Goal: Submit feedback/report problem

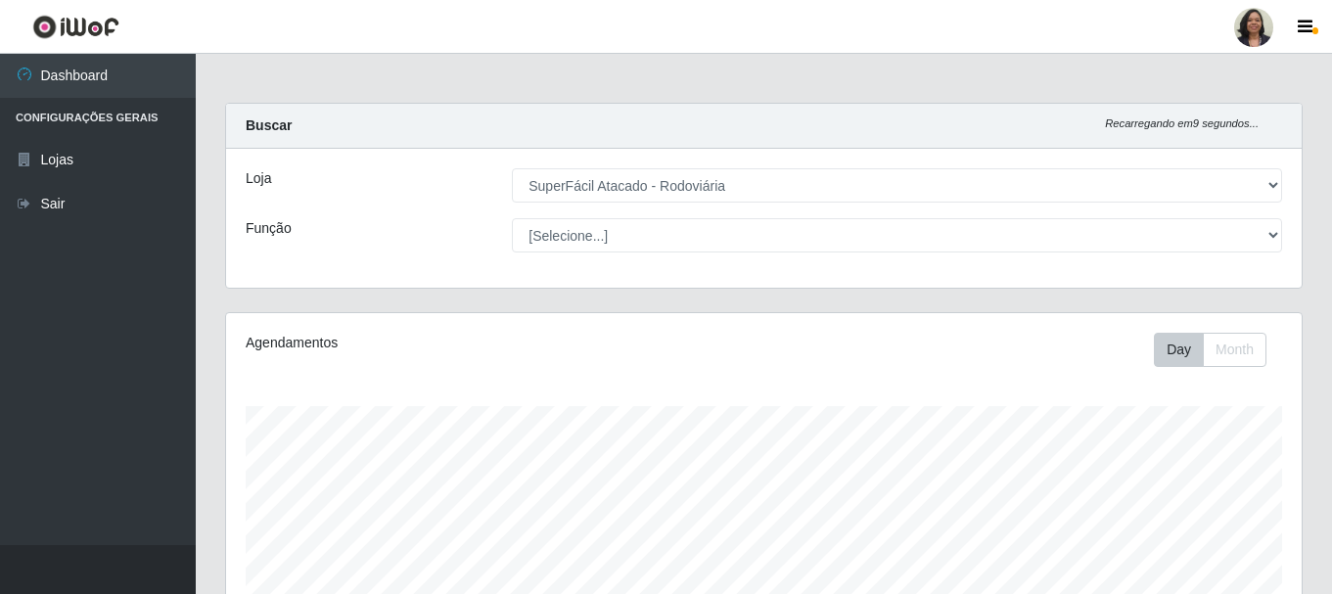
select select "400"
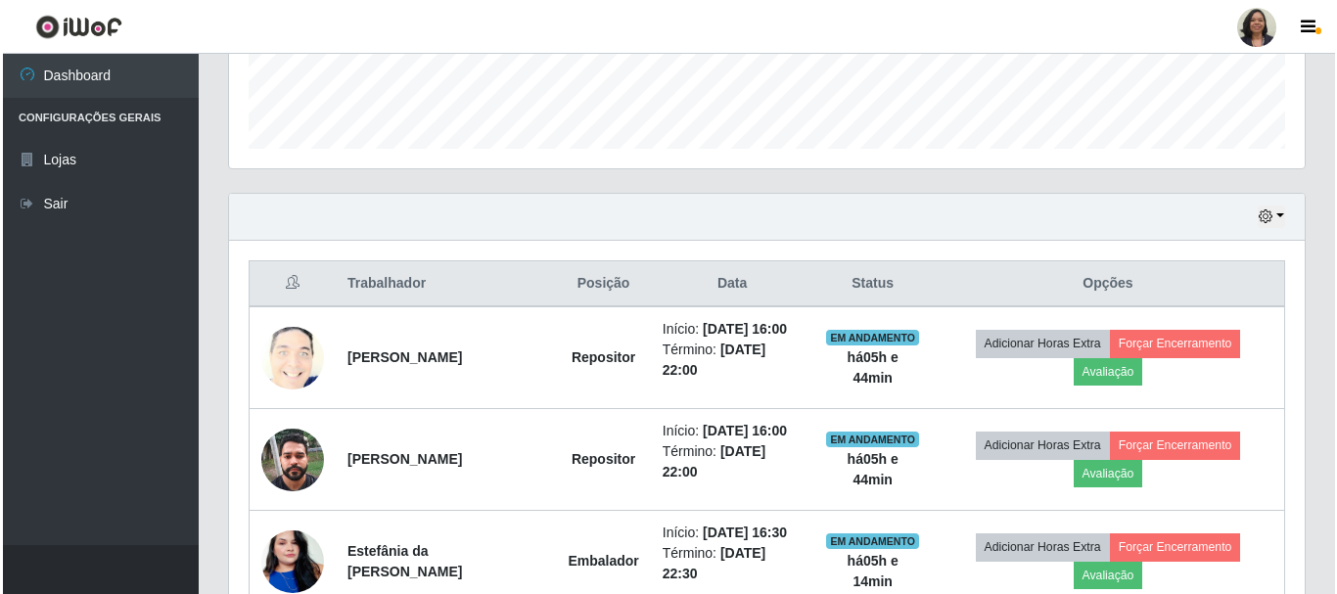
scroll to position [670, 0]
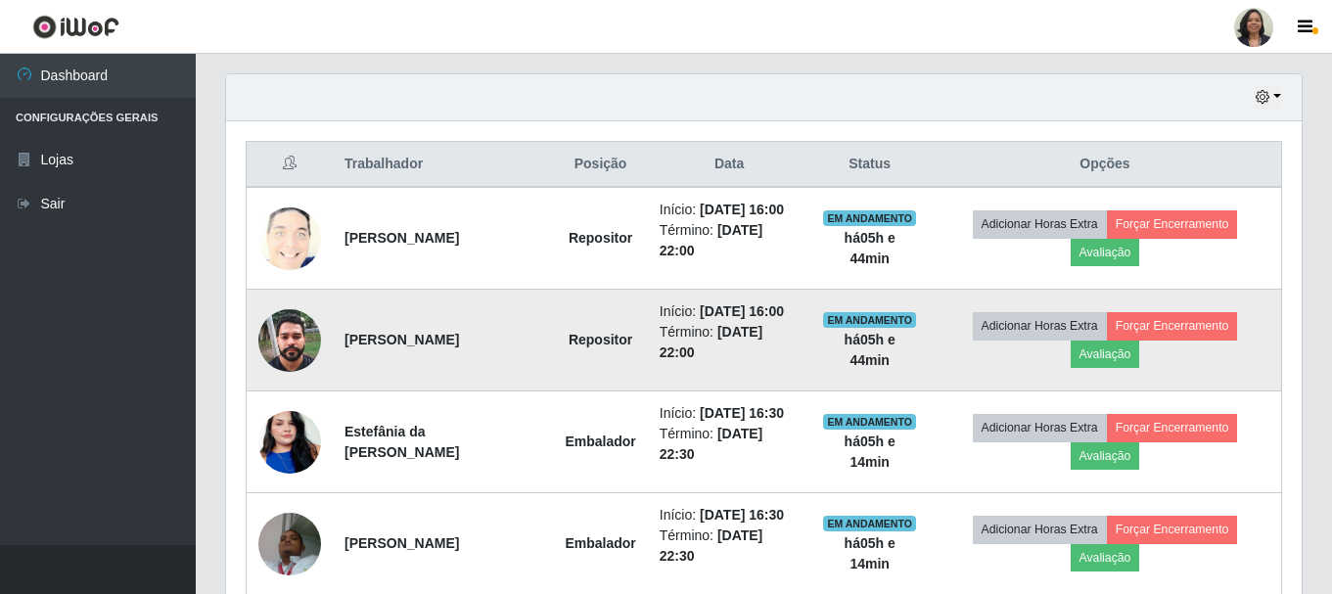
click at [280, 338] on img at bounding box center [289, 339] width 63 height 83
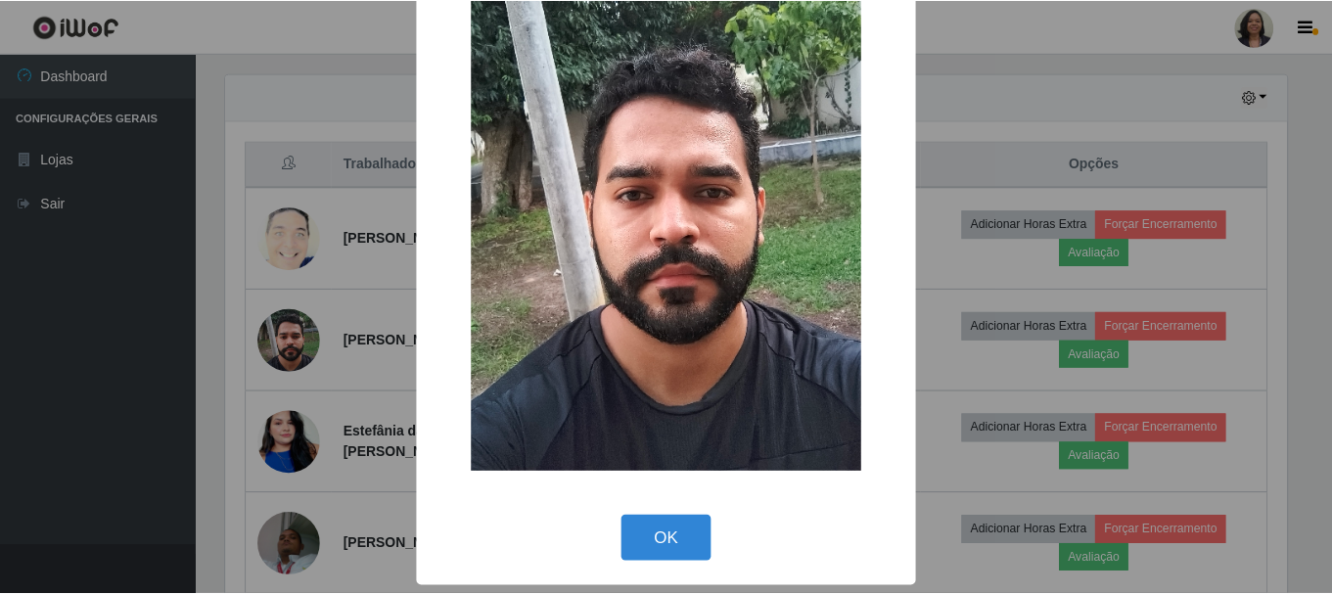
scroll to position [99, 0]
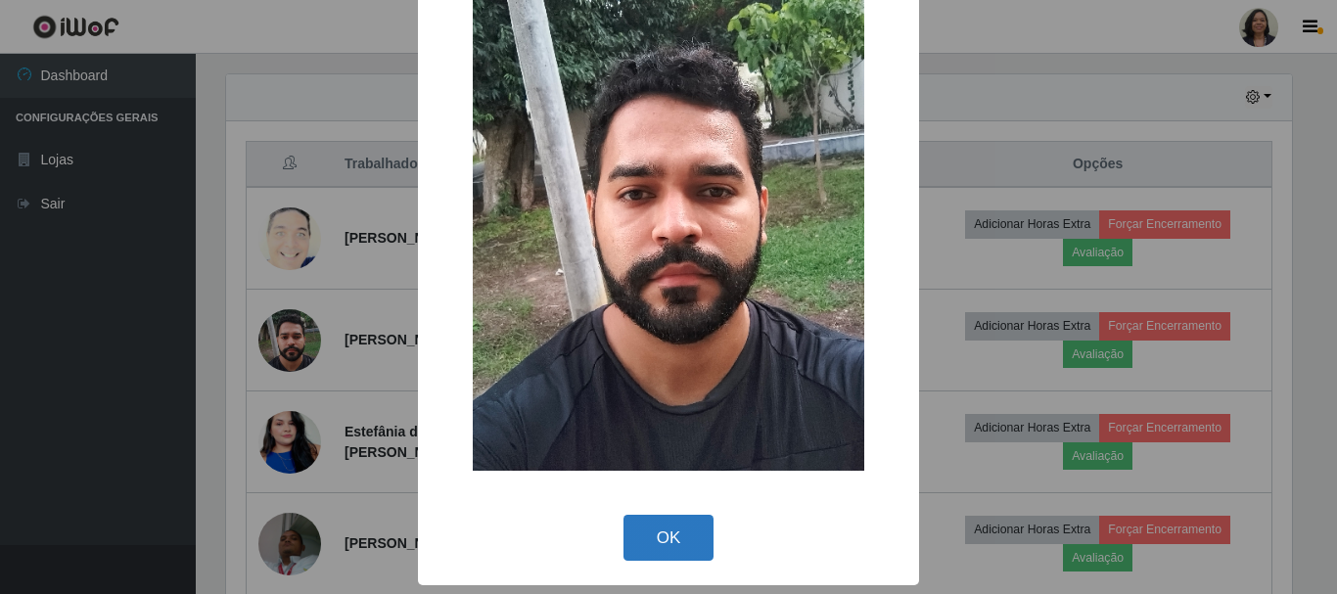
click at [650, 535] on button "OK" at bounding box center [668, 538] width 91 height 46
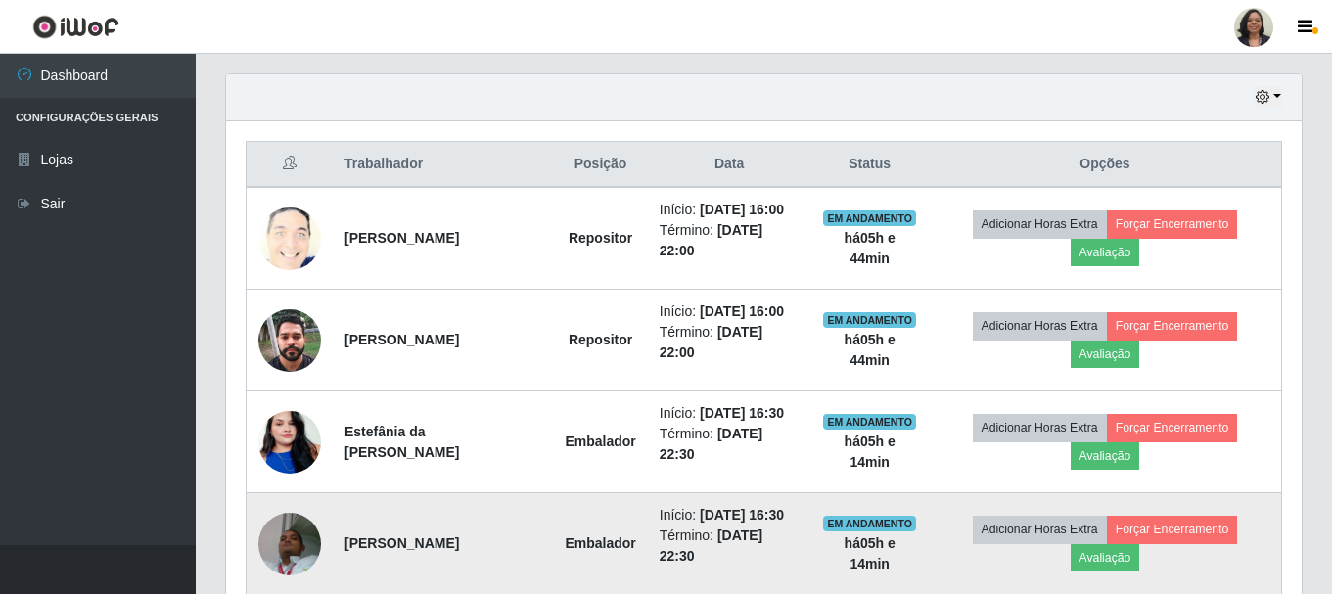
scroll to position [406, 1076]
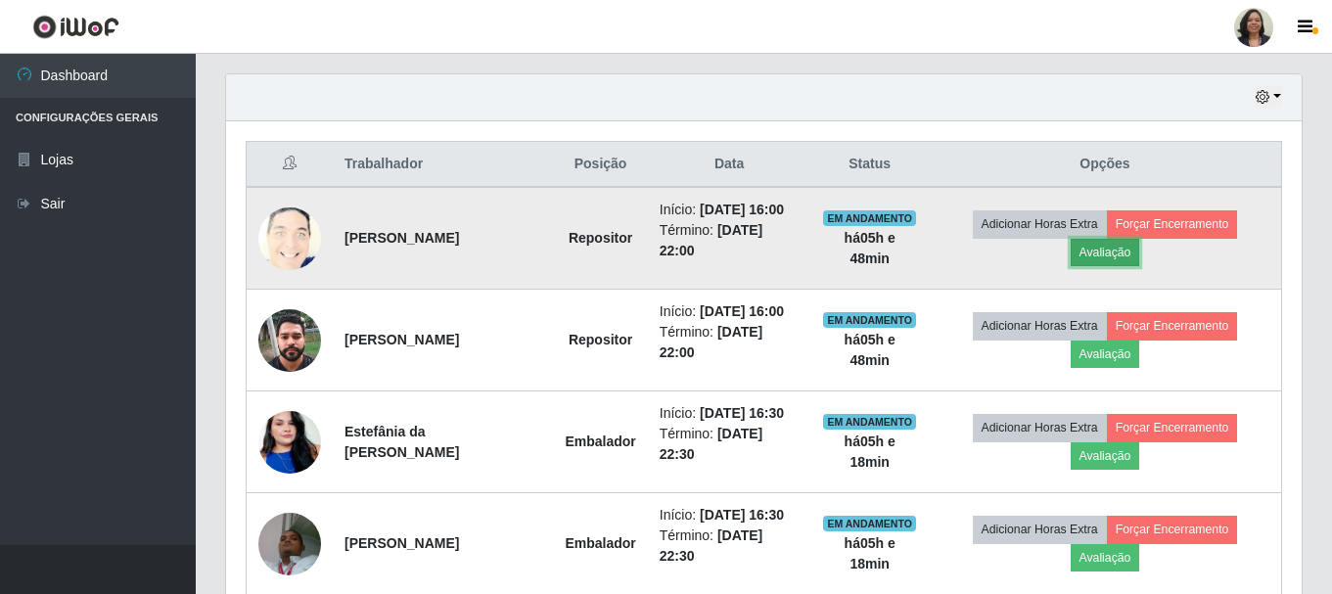
click at [1113, 252] on button "Avaliação" at bounding box center [1105, 252] width 69 height 27
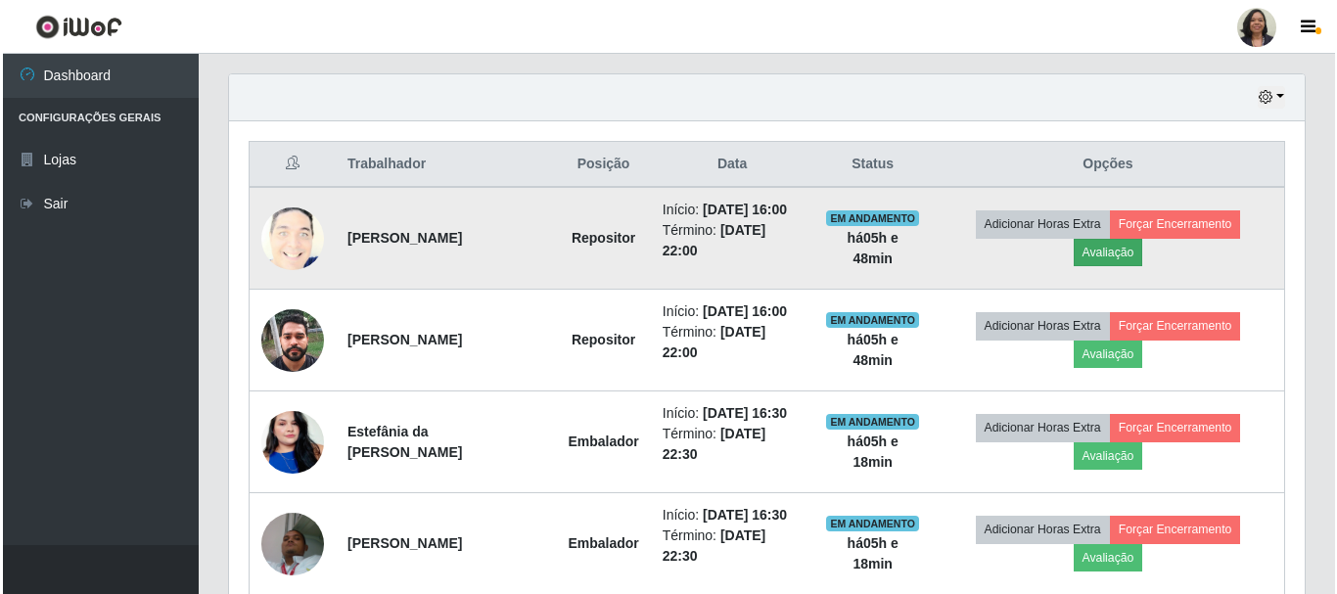
scroll to position [406, 1066]
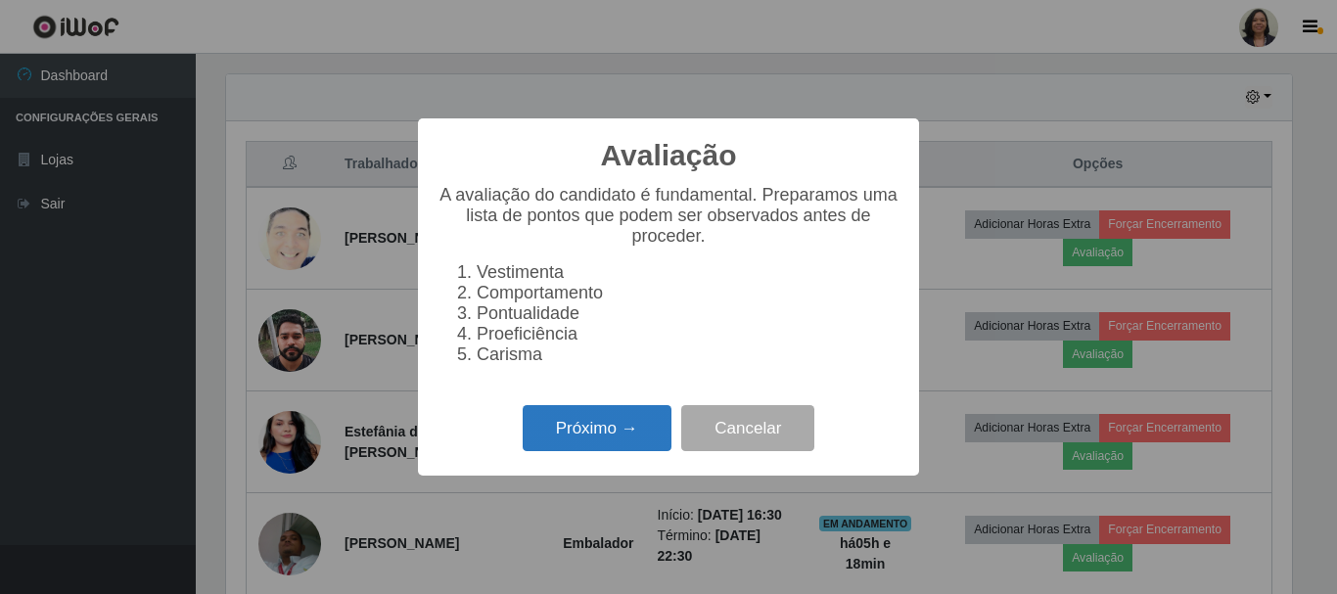
click at [619, 451] on button "Próximo →" at bounding box center [597, 428] width 149 height 46
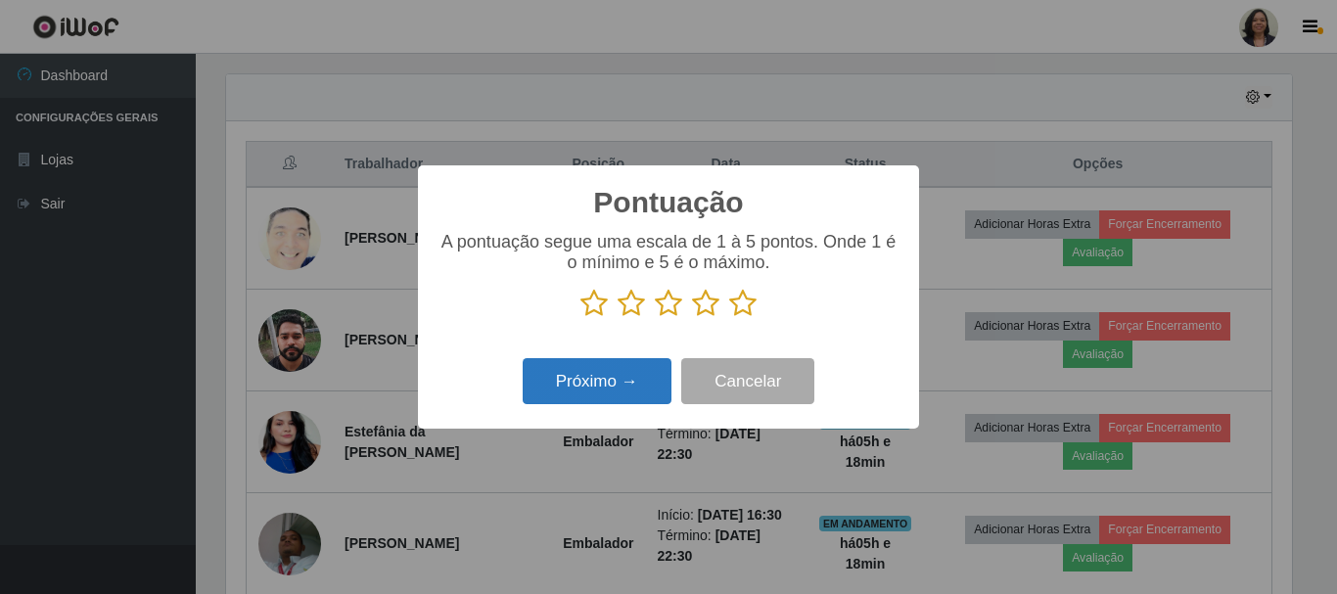
scroll to position [978260, 977600]
click at [596, 301] on icon at bounding box center [593, 303] width 27 height 29
click at [580, 318] on input "radio" at bounding box center [580, 318] width 0 height 0
click at [598, 404] on button "Próximo →" at bounding box center [597, 381] width 149 height 46
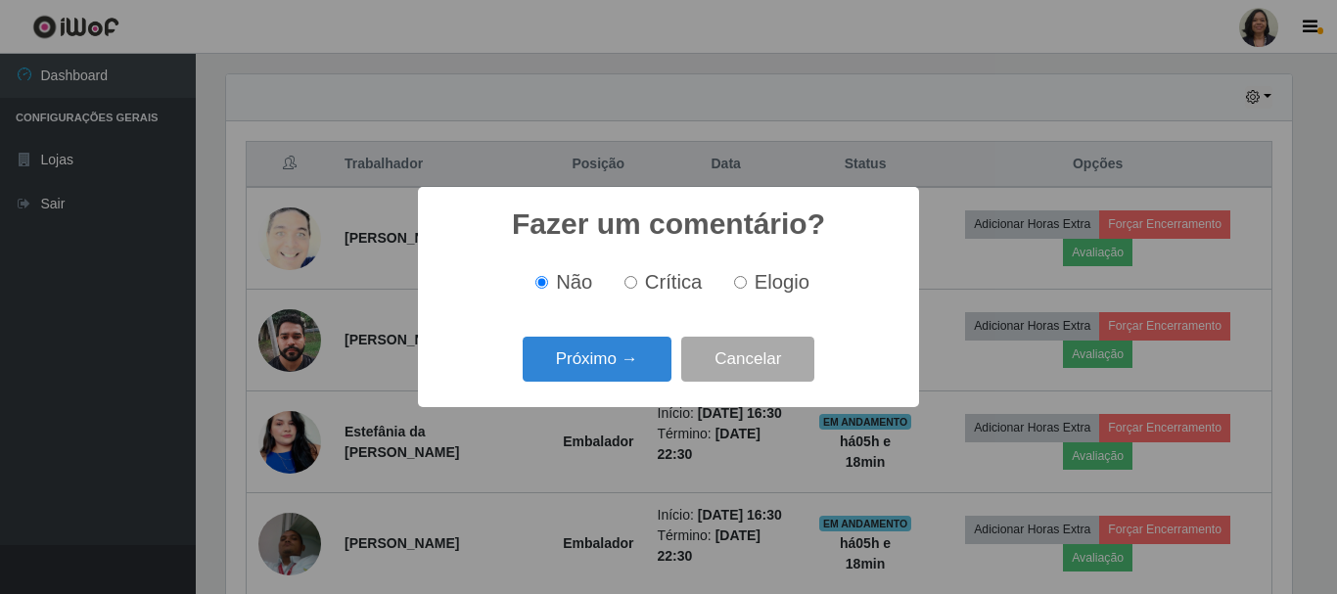
click at [640, 289] on label "Crítica" at bounding box center [660, 282] width 86 height 23
click at [637, 289] on input "Crítica" at bounding box center [630, 282] width 13 height 13
radio input "true"
click at [603, 368] on button "Próximo →" at bounding box center [597, 360] width 149 height 46
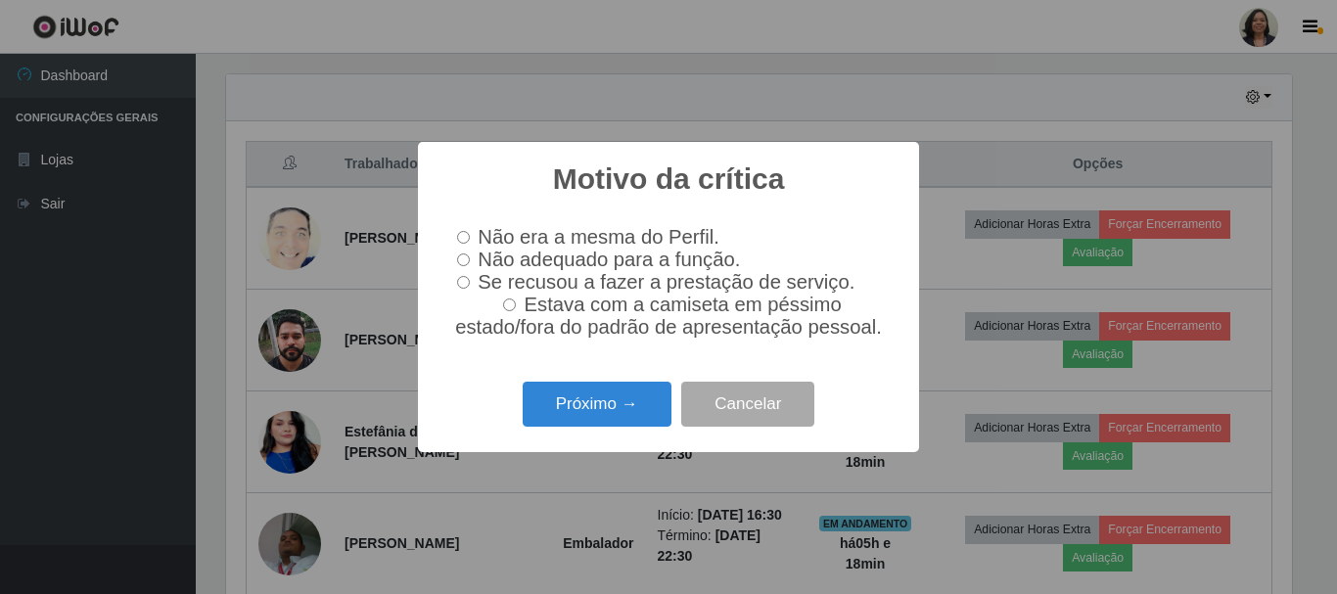
click at [469, 254] on input "Não adequado para a função." at bounding box center [463, 259] width 13 height 13
radio input "true"
click at [583, 428] on button "Próximo →" at bounding box center [597, 405] width 149 height 46
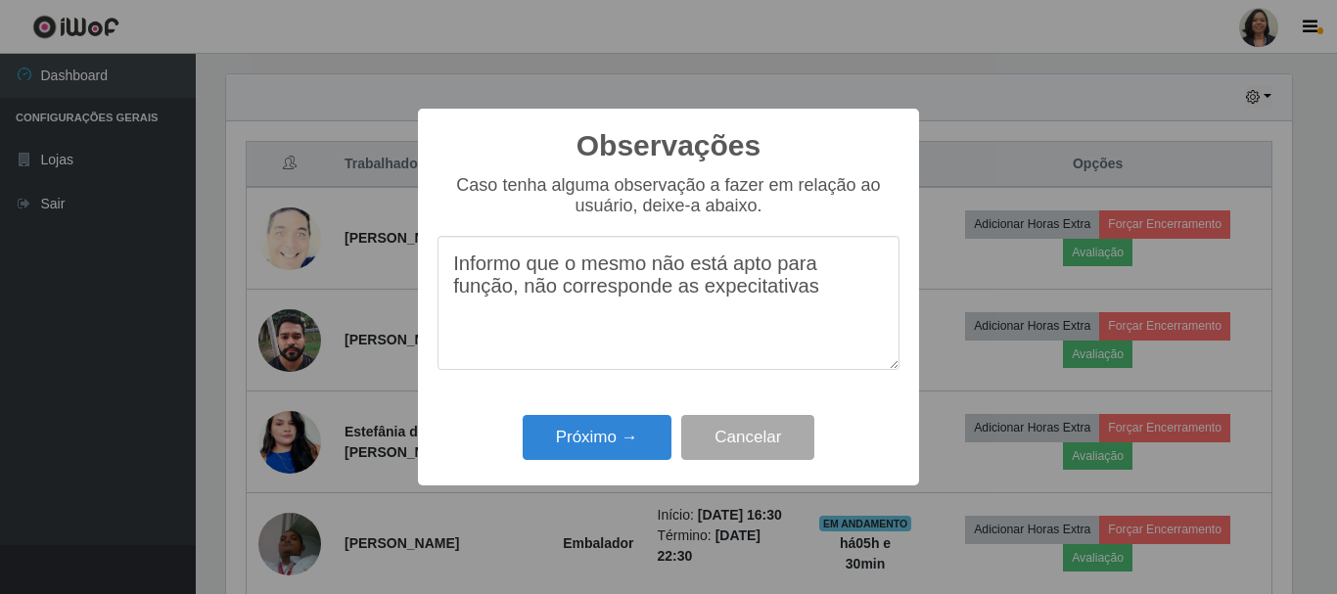
click at [779, 298] on textarea "Informo que o mesmo não está apto para função, não corresponde as expecitativas" at bounding box center [668, 303] width 462 height 134
click at [745, 292] on textarea "Informo que o mesmo não está apto para função, não corresponde as expecitativas" at bounding box center [668, 303] width 462 height 134
type textarea "Informo que o mesmo não está apto para função, não corresponde as expectativas."
click at [622, 436] on button "Próximo →" at bounding box center [597, 438] width 149 height 46
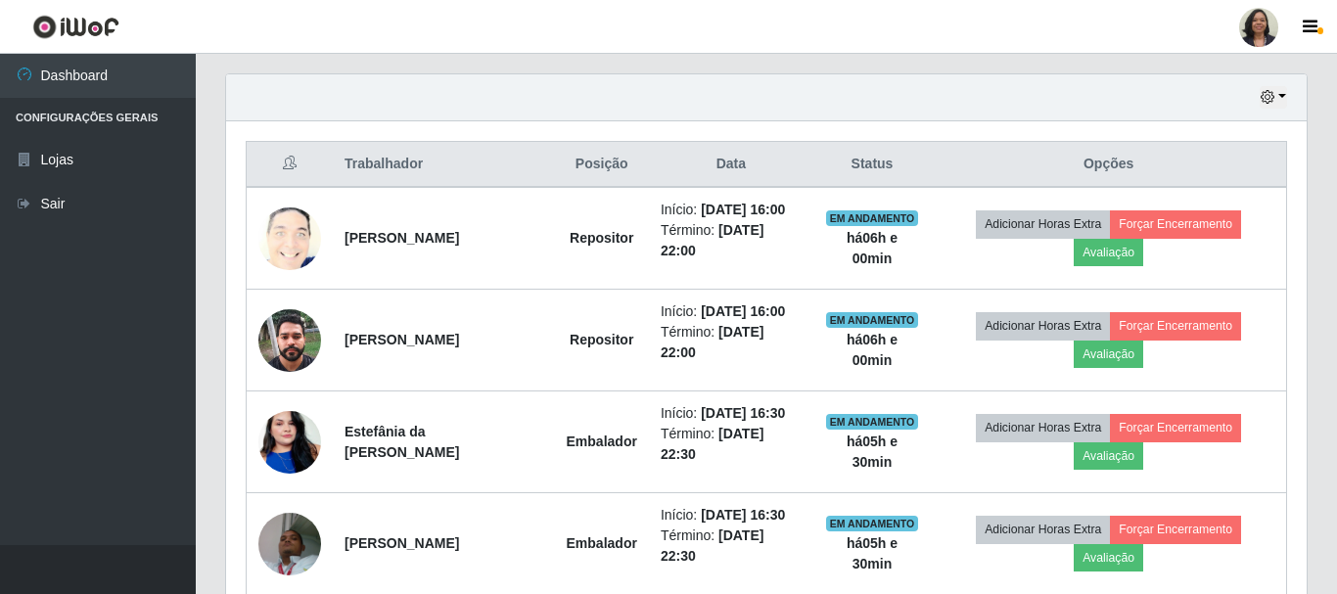
scroll to position [406, 1076]
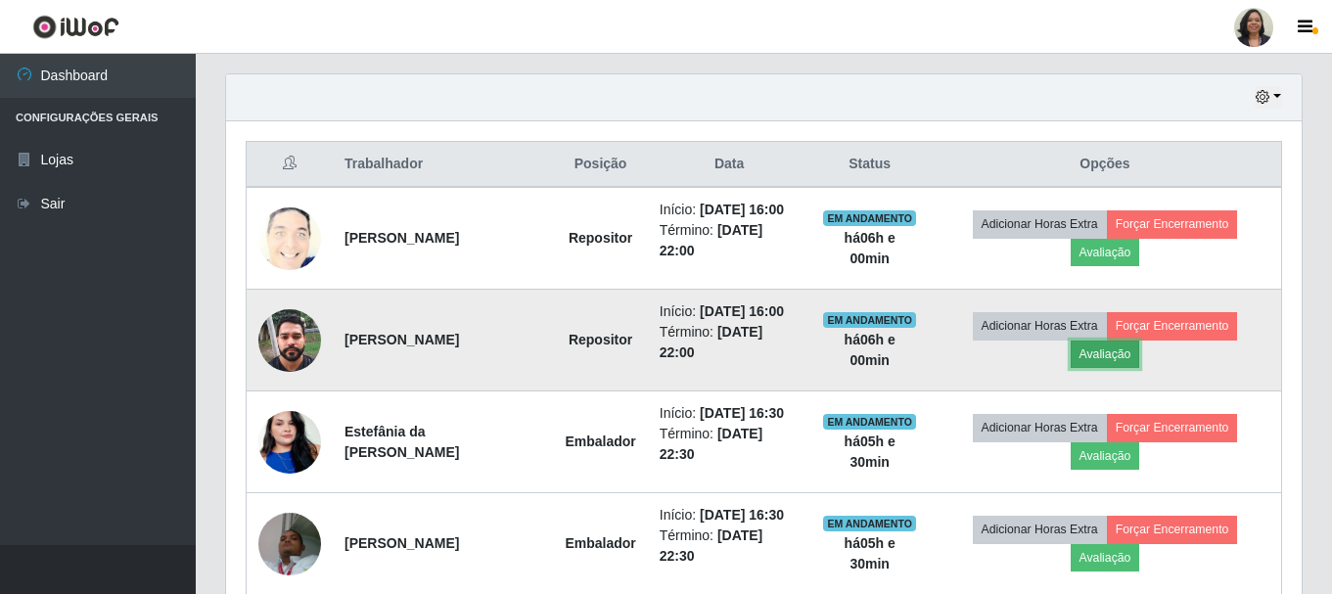
click at [1140, 358] on button "Avaliação" at bounding box center [1105, 354] width 69 height 27
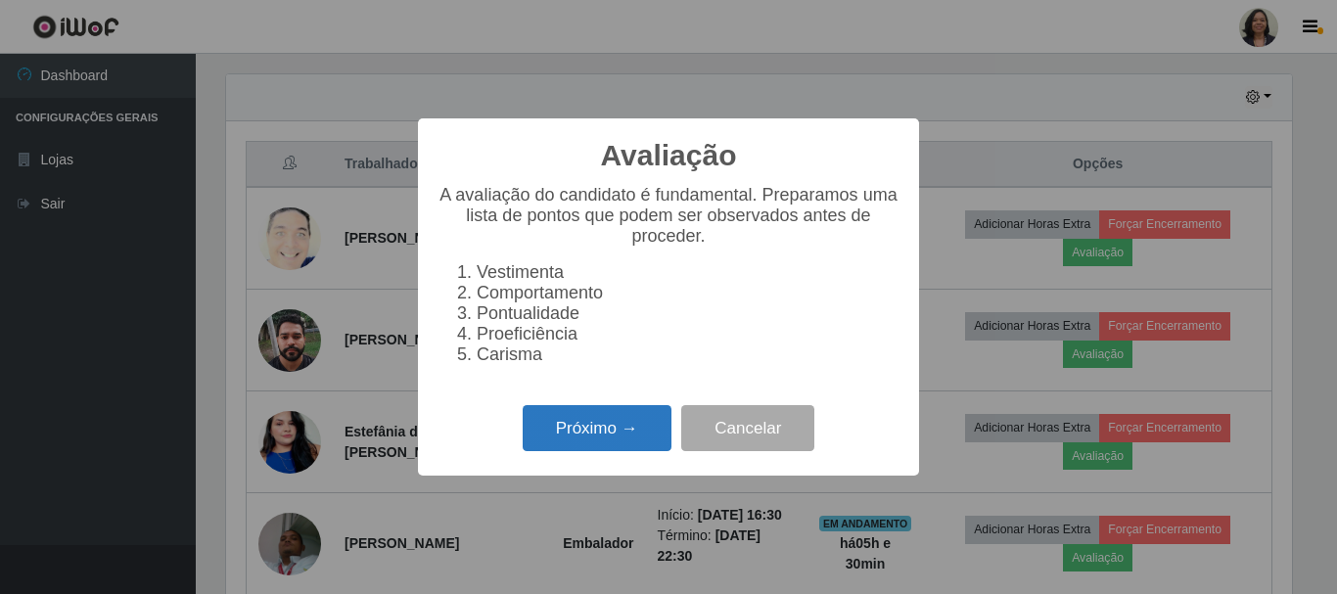
click at [580, 439] on button "Próximo →" at bounding box center [597, 428] width 149 height 46
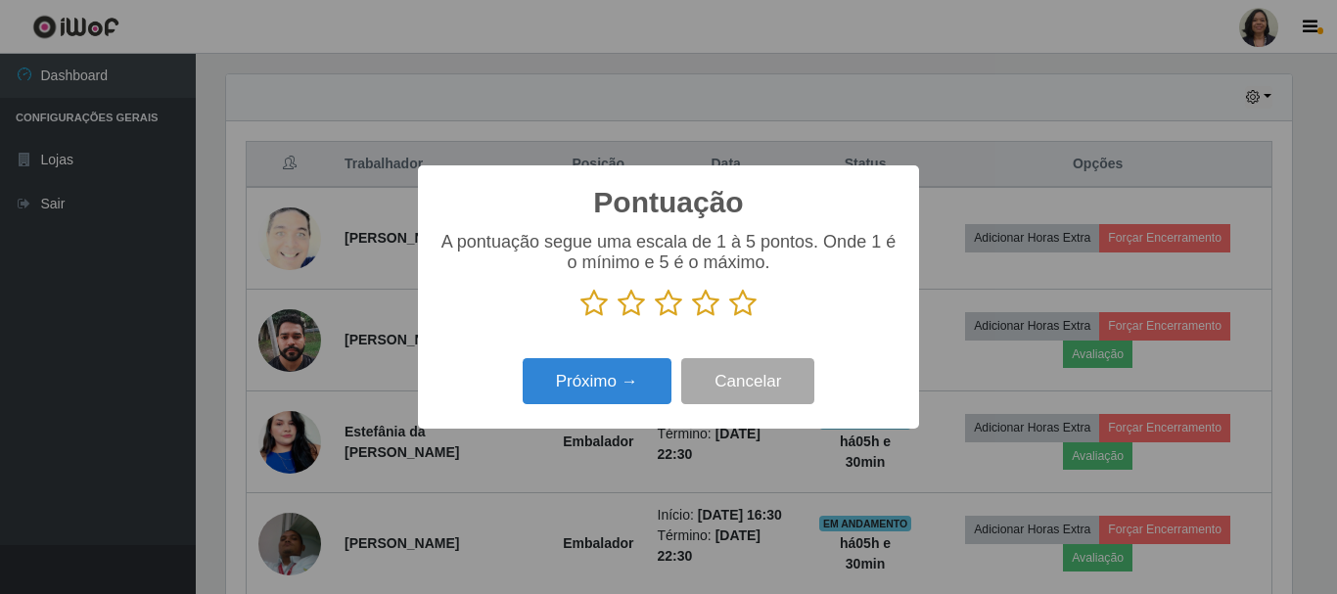
click at [712, 314] on icon at bounding box center [705, 303] width 27 height 29
click at [692, 318] on input "radio" at bounding box center [692, 318] width 0 height 0
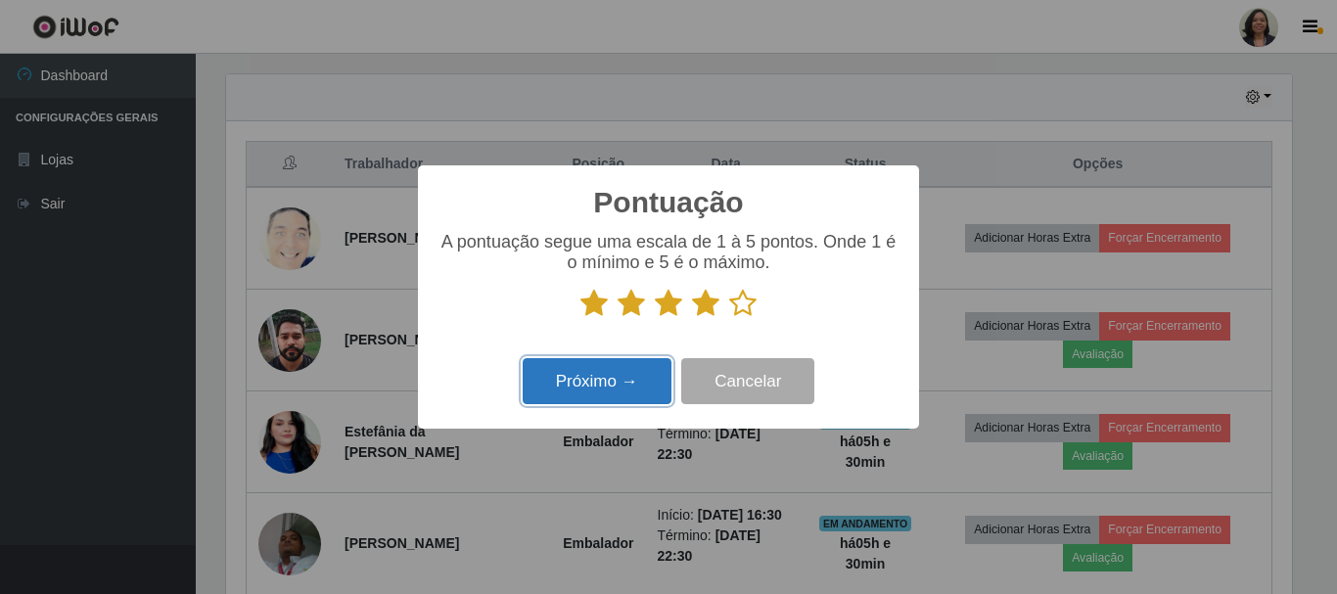
click at [555, 384] on button "Próximo →" at bounding box center [597, 381] width 149 height 46
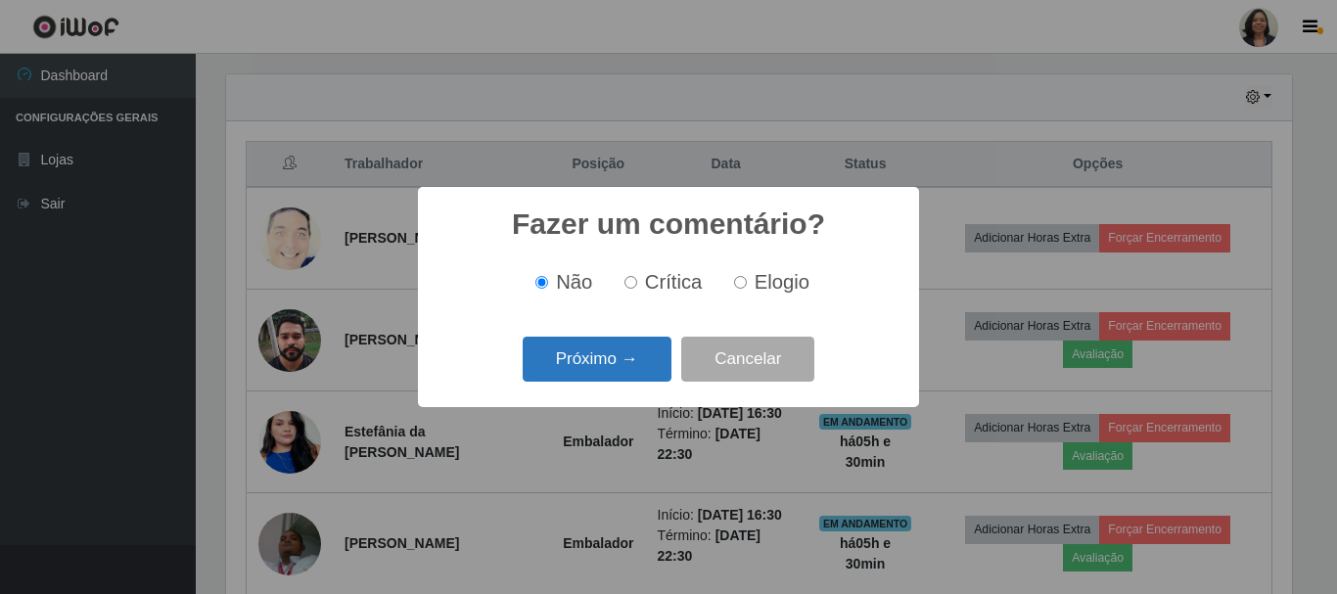
click at [608, 343] on button "Próximo →" at bounding box center [597, 360] width 149 height 46
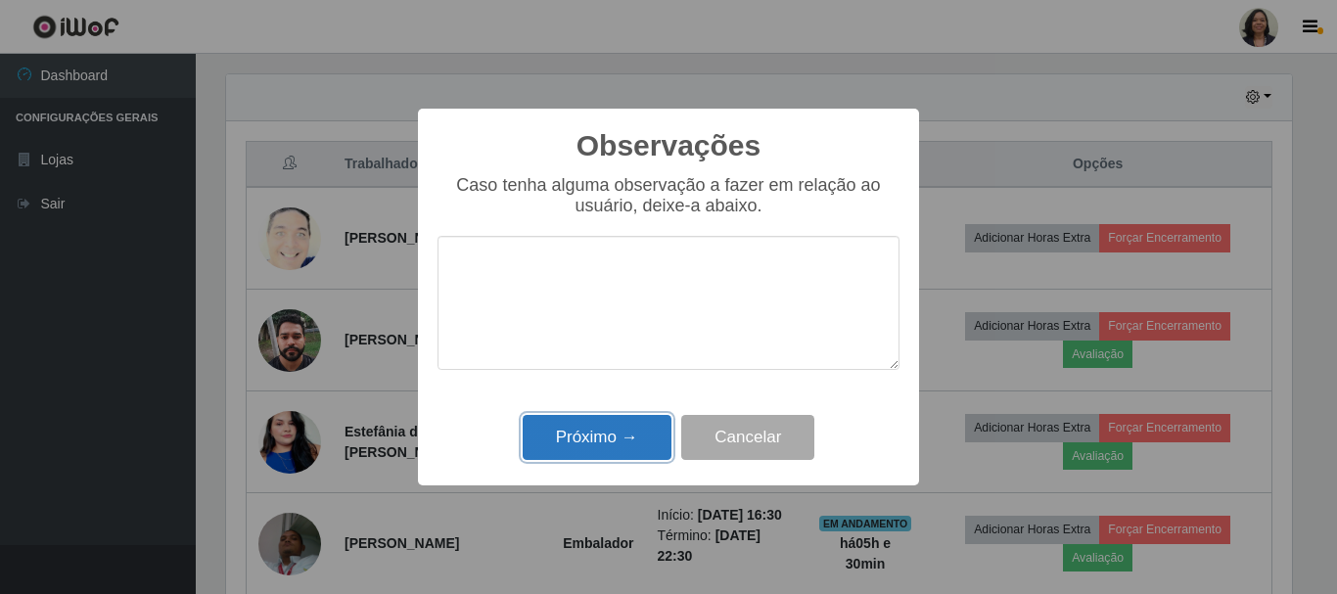
click at [594, 436] on button "Próximo →" at bounding box center [597, 438] width 149 height 46
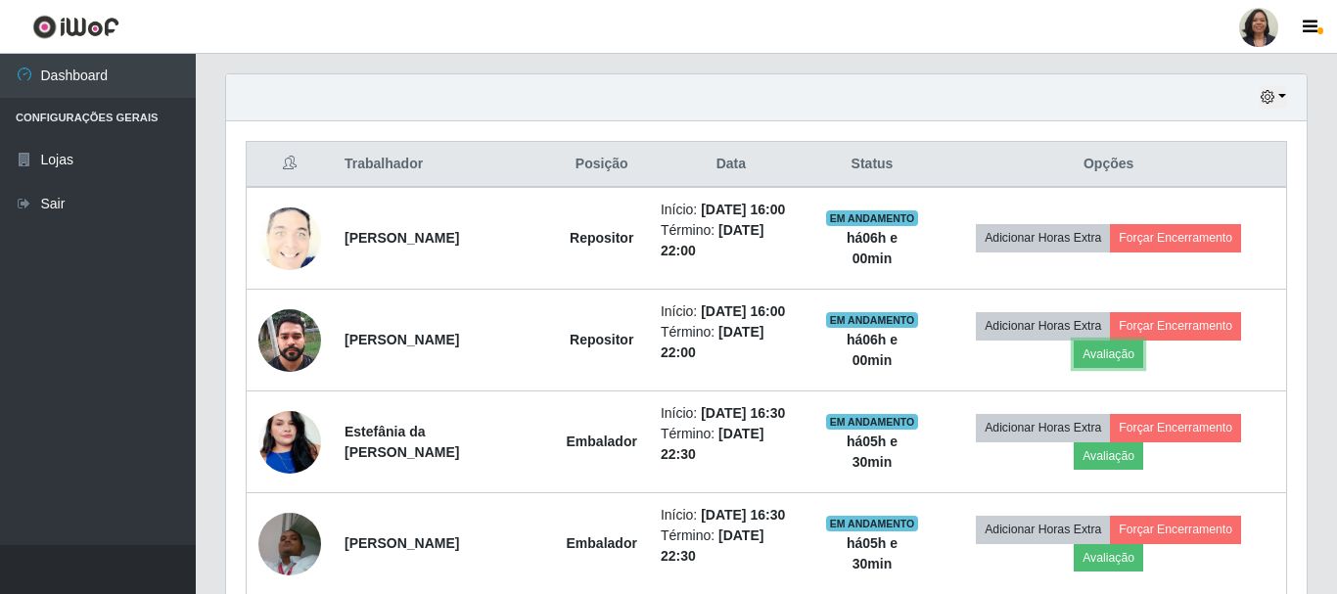
scroll to position [406, 1076]
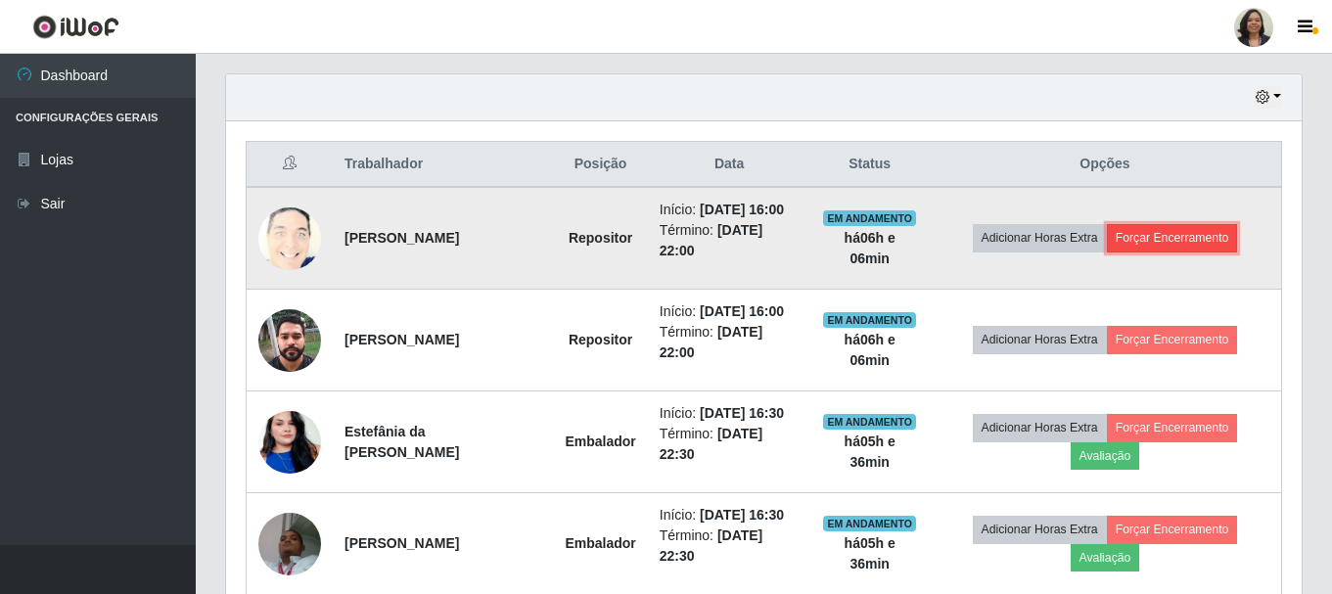
click at [1177, 230] on button "Forçar Encerramento" at bounding box center [1172, 237] width 131 height 27
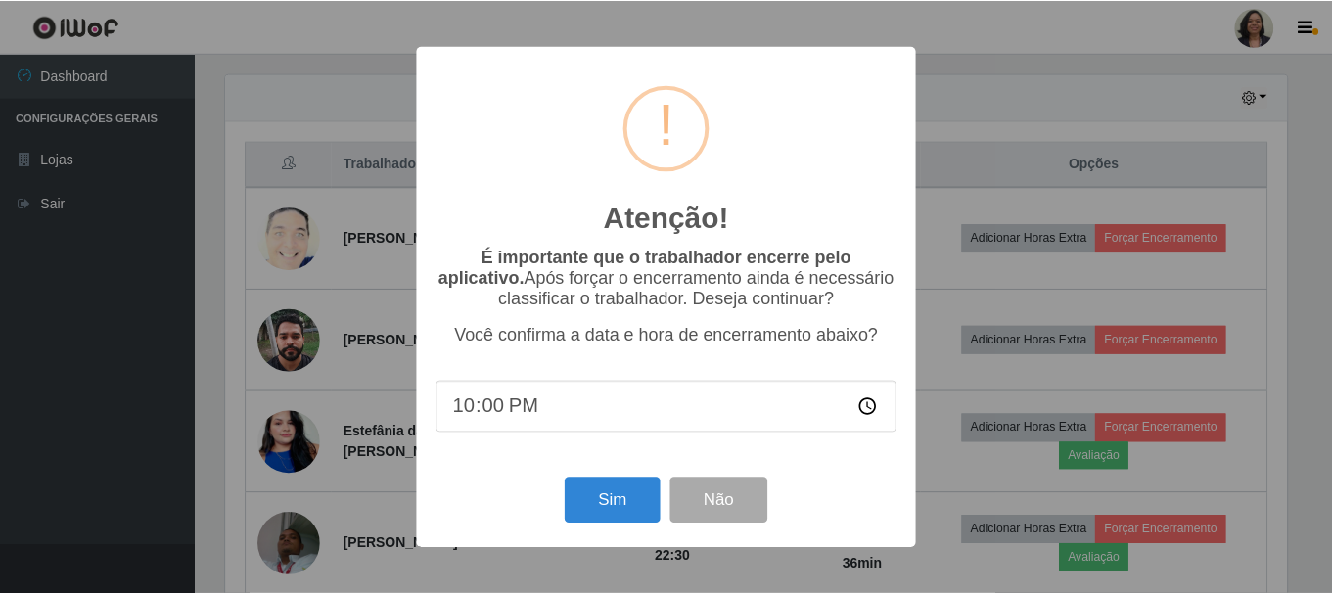
scroll to position [406, 1066]
click at [603, 516] on button "Sim" at bounding box center [614, 501] width 95 height 46
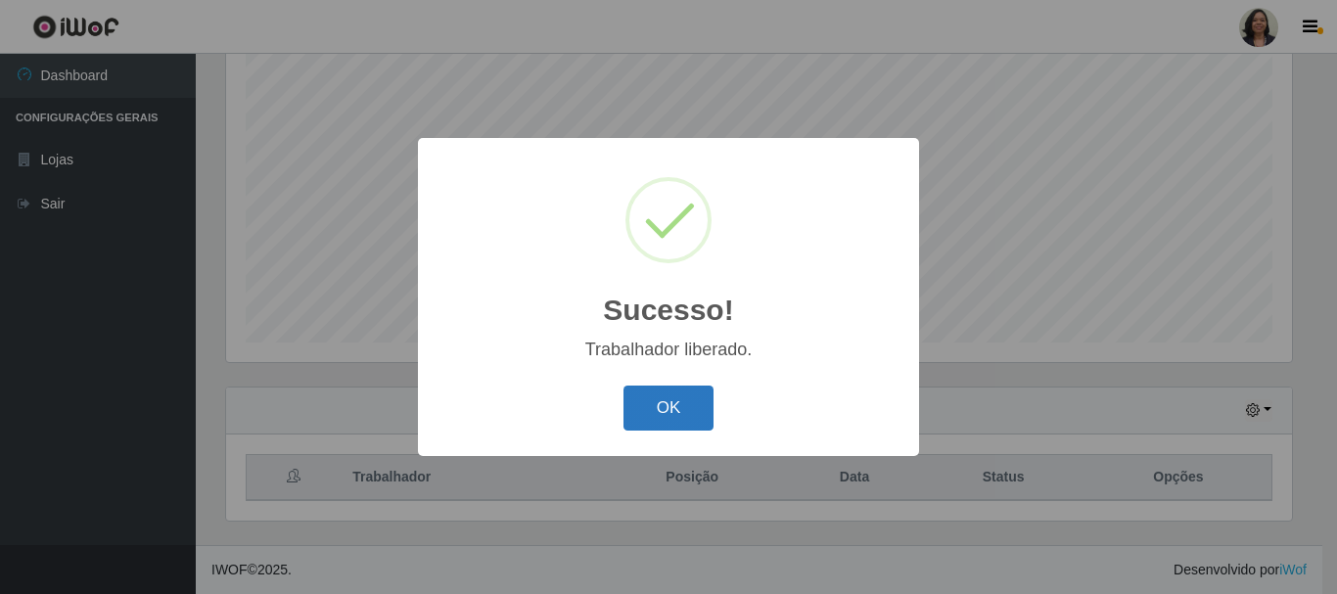
click at [697, 411] on button "OK" at bounding box center [668, 409] width 91 height 46
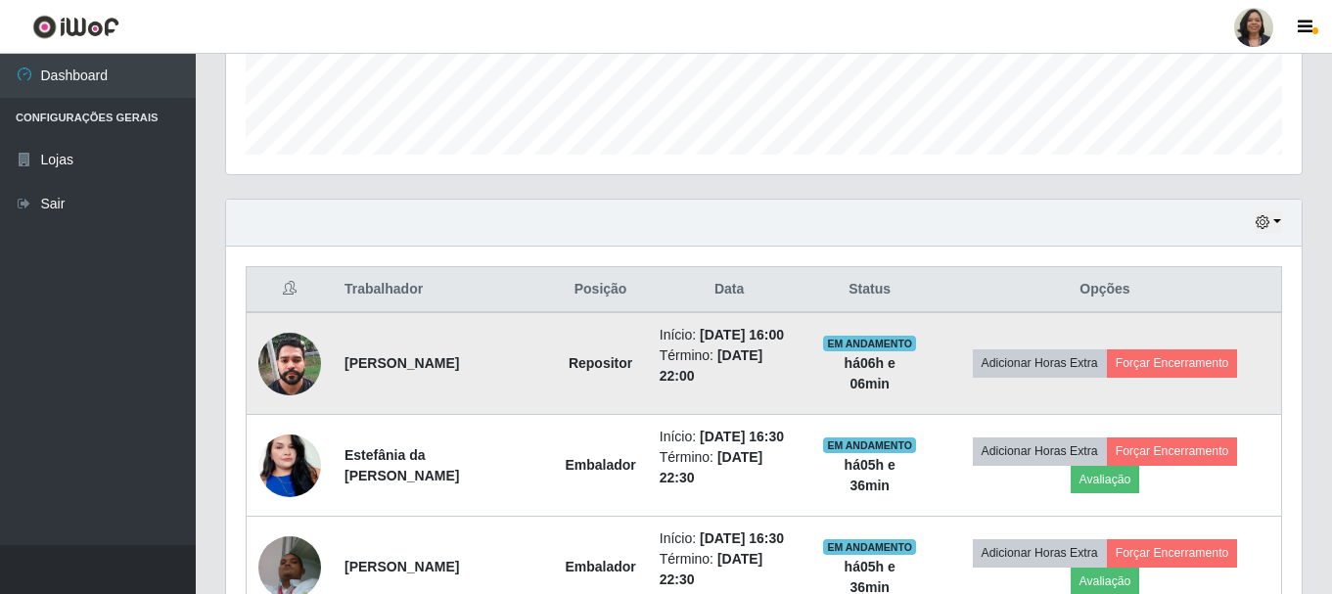
scroll to position [553, 0]
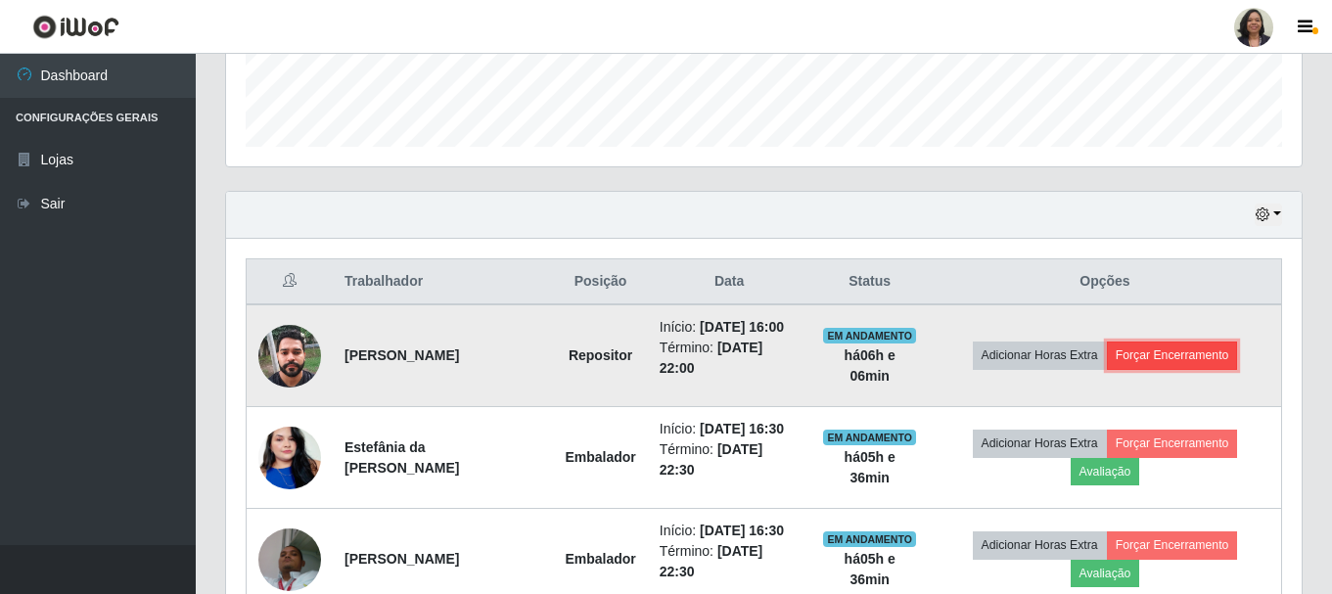
click at [1188, 353] on button "Forçar Encerramento" at bounding box center [1172, 355] width 131 height 27
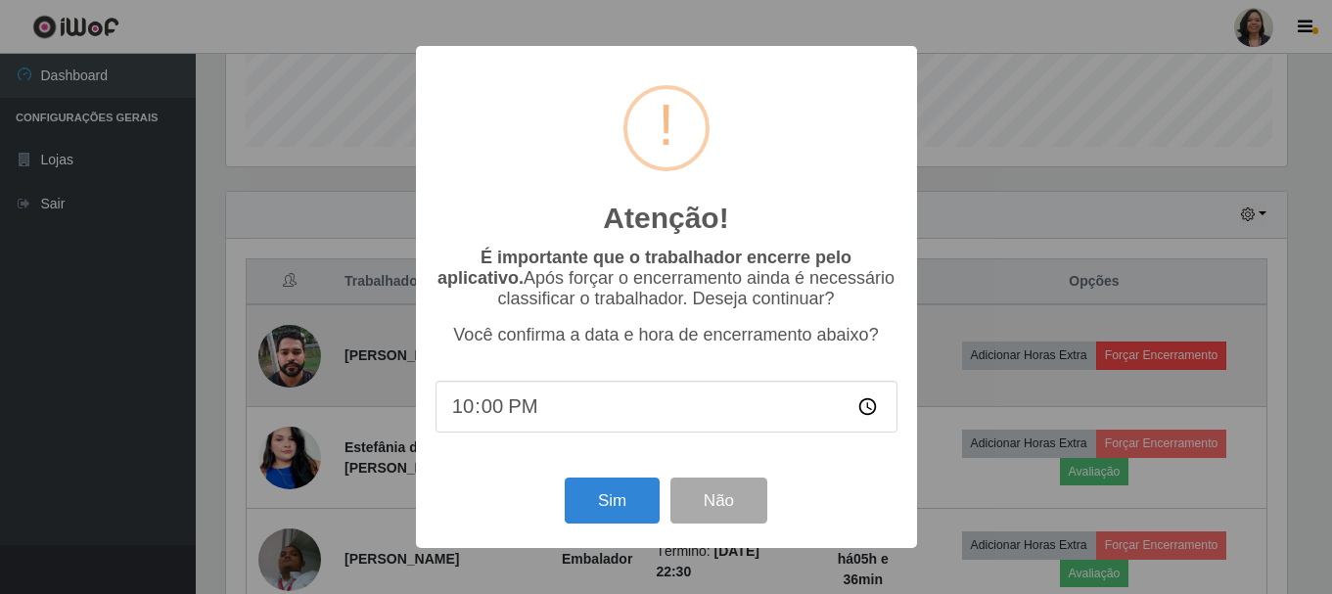
scroll to position [406, 1066]
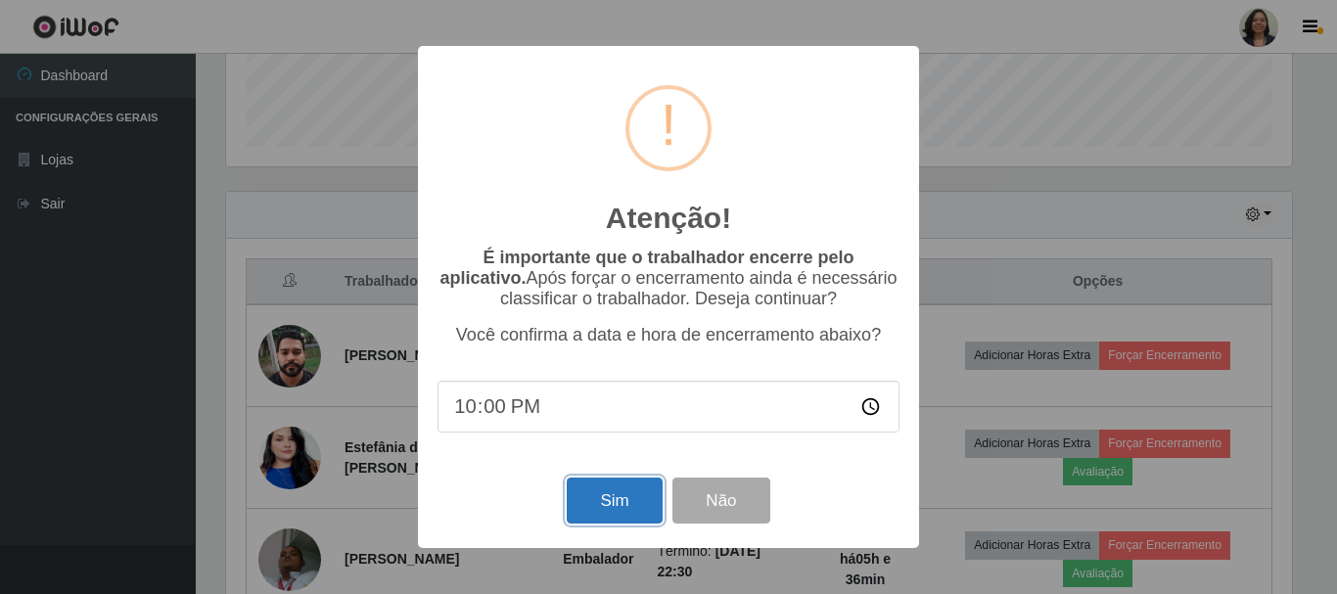
click at [608, 514] on button "Sim" at bounding box center [614, 501] width 95 height 46
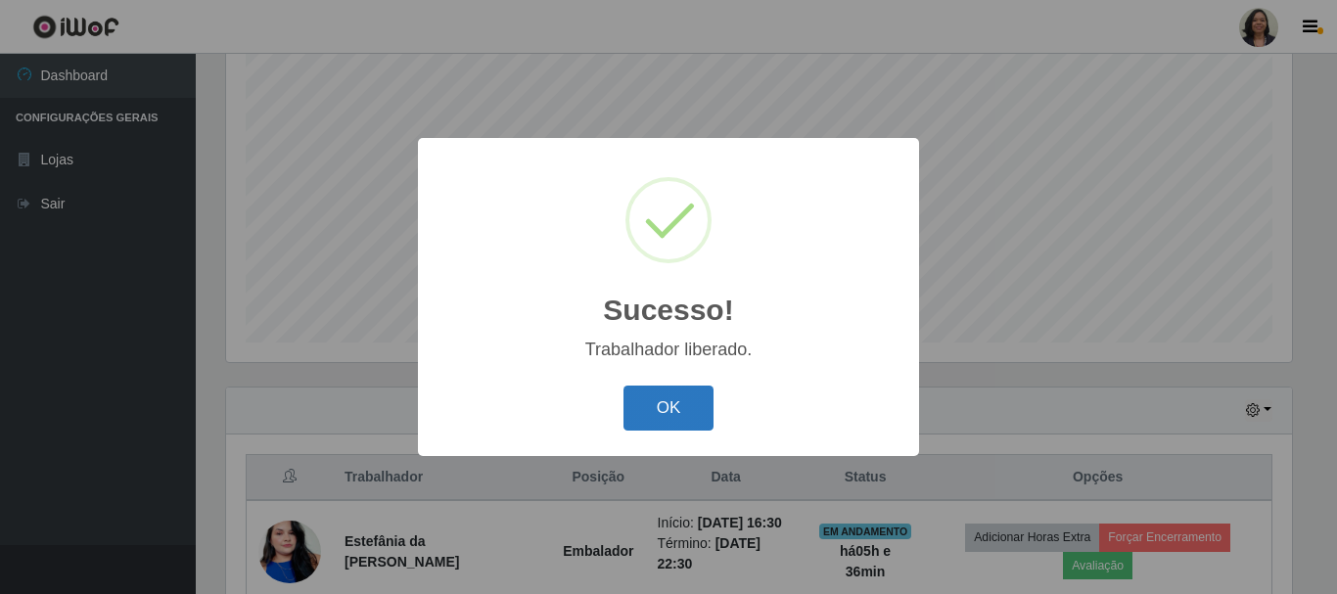
click at [675, 407] on button "OK" at bounding box center [668, 409] width 91 height 46
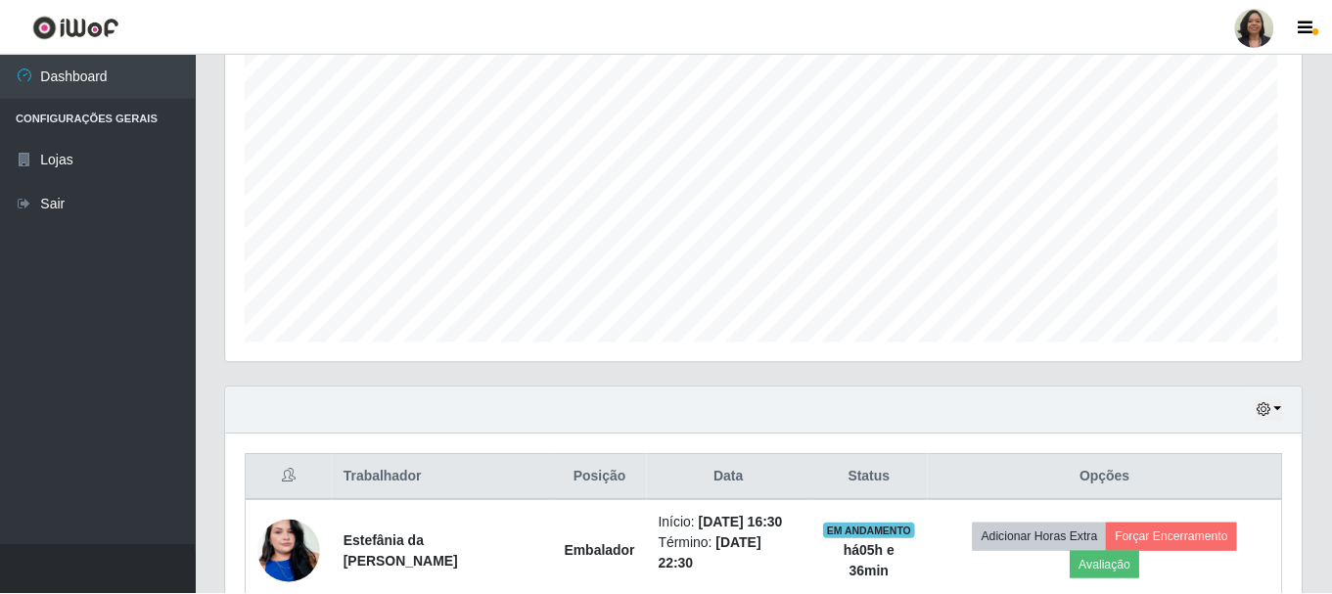
scroll to position [406, 1076]
